Goal: Task Accomplishment & Management: Manage account settings

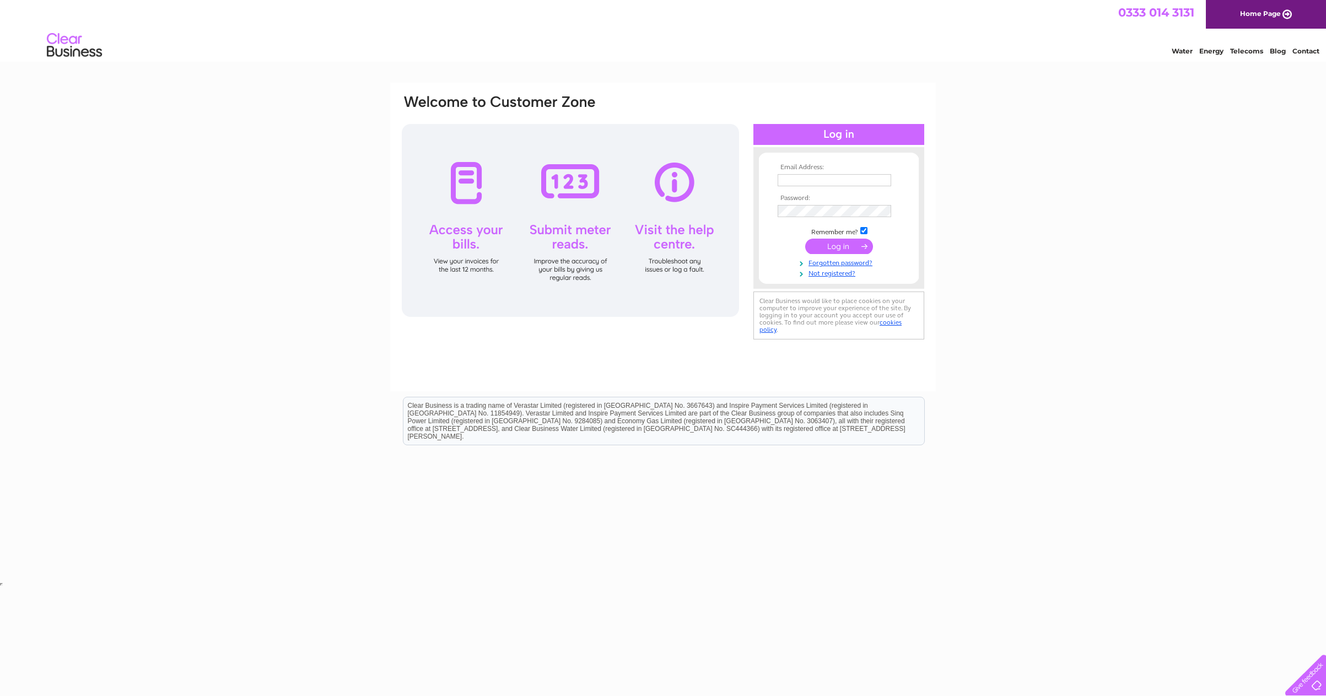
click at [864, 177] on input "text" at bounding box center [835, 180] width 114 height 12
type input "sam@discoverybeers.co.uk"
click at [805, 240] on input "submit" at bounding box center [839, 247] width 68 height 15
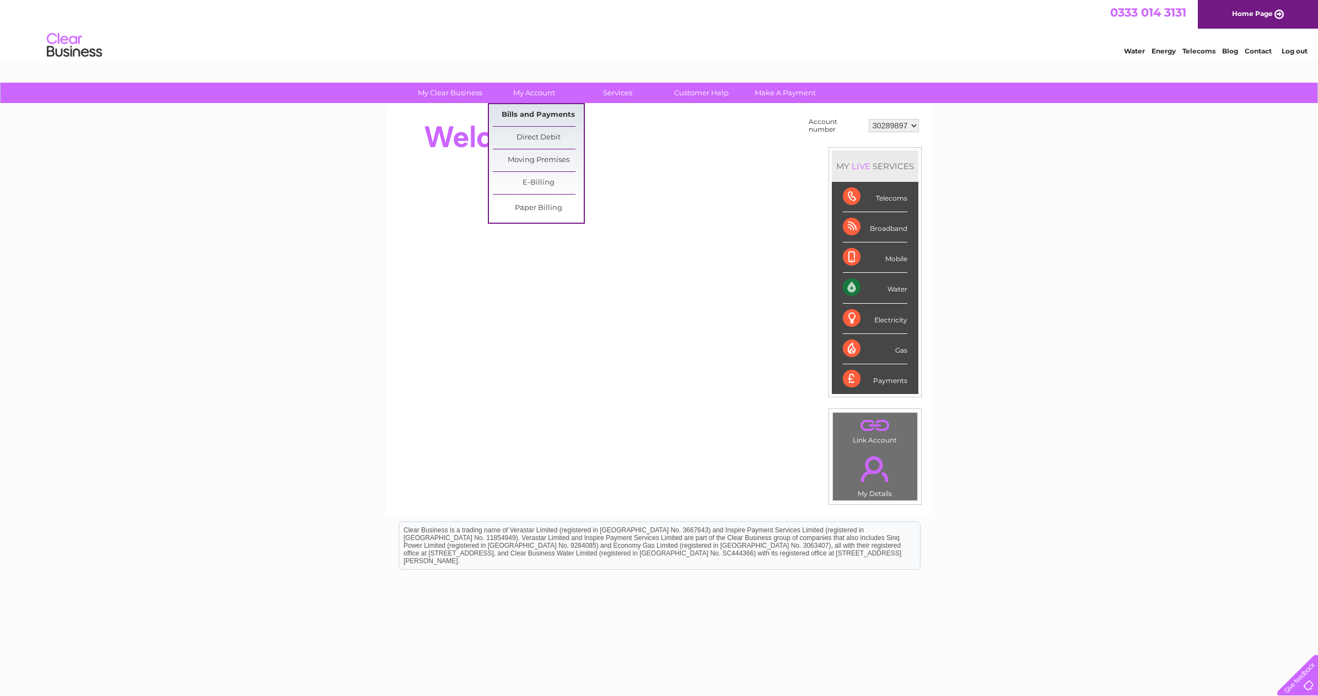
click at [537, 109] on link "Bills and Payments" at bounding box center [538, 115] width 91 height 22
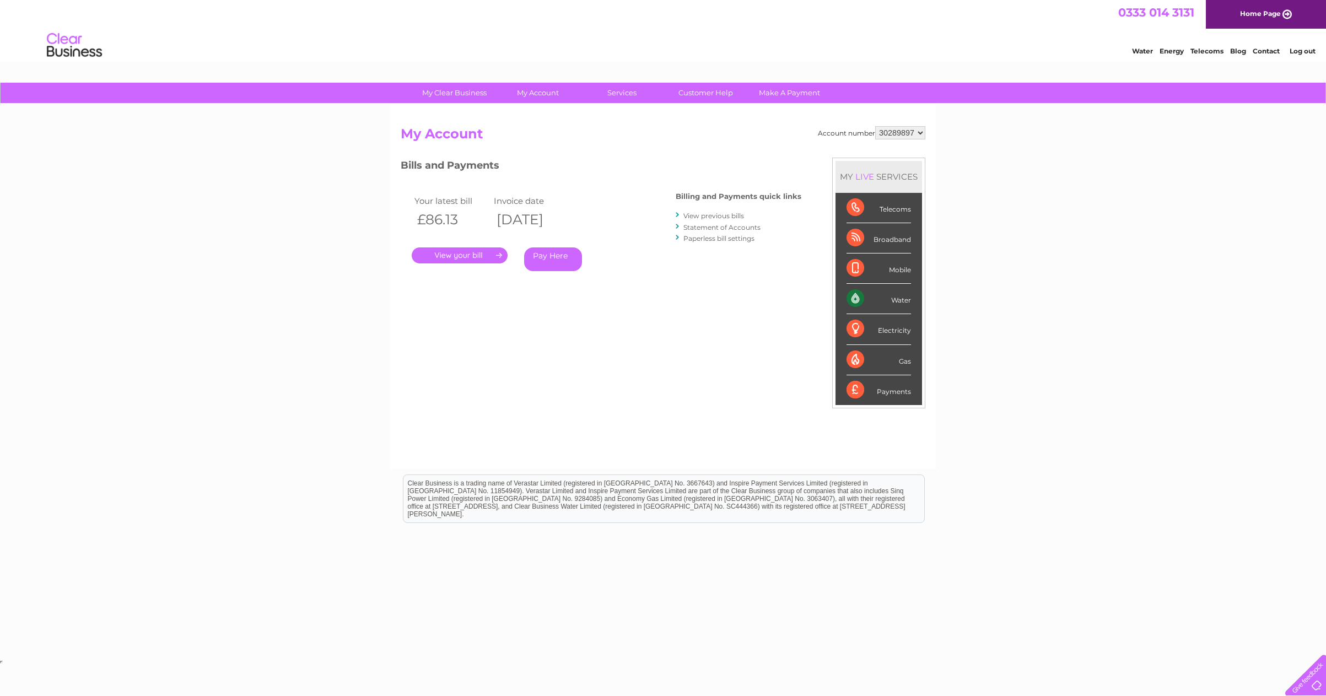
click at [481, 258] on link "." at bounding box center [460, 256] width 96 height 16
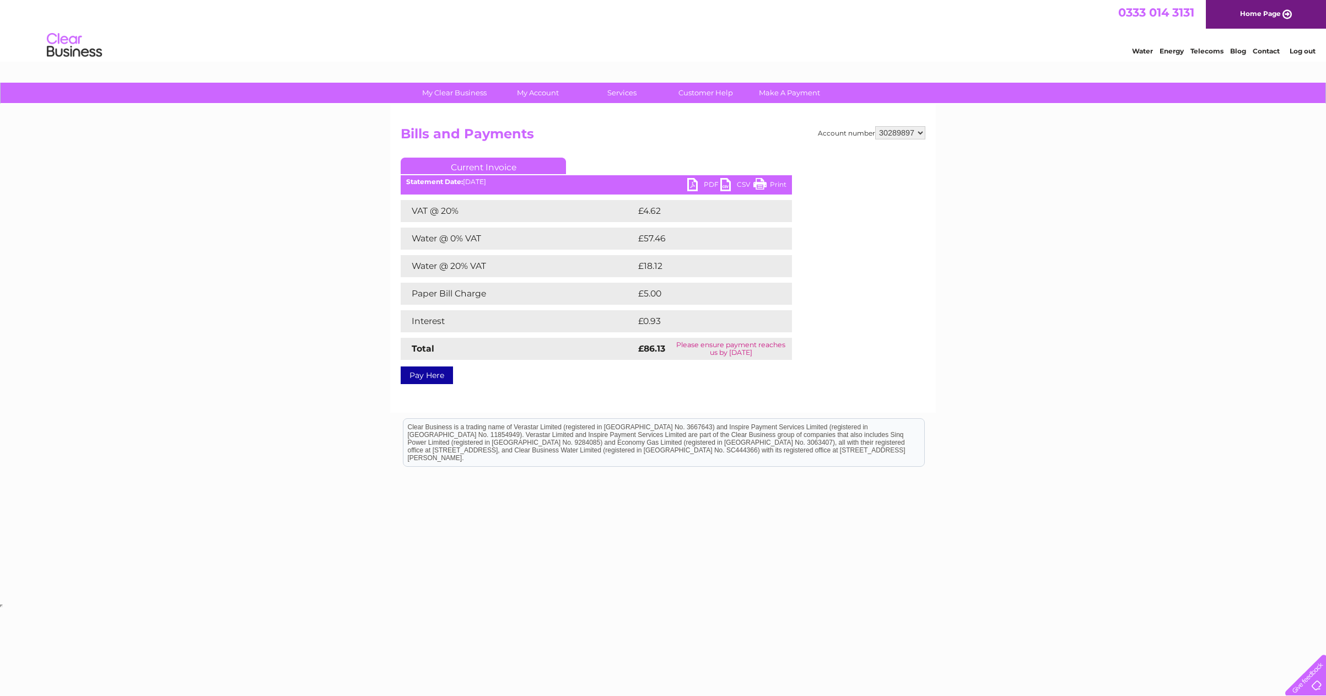
click at [696, 186] on link "PDF" at bounding box center [703, 186] width 33 height 16
